Goal: Navigation & Orientation: Go to known website

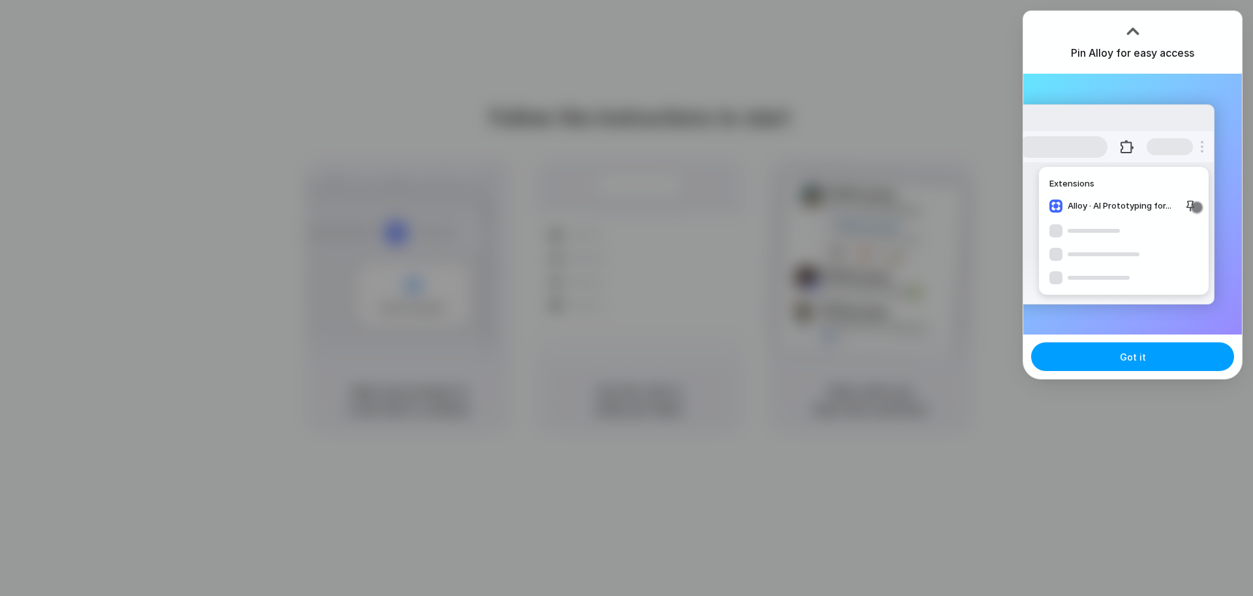
click at [1083, 363] on button "Got it" at bounding box center [1132, 357] width 203 height 29
